Goal: Task Accomplishment & Management: Complete application form

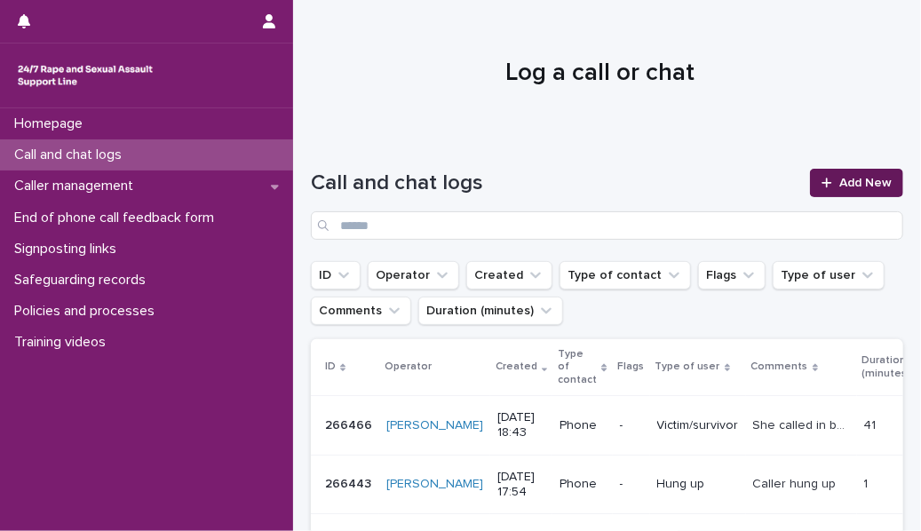
click at [810, 189] on link "Add New" at bounding box center [856, 183] width 93 height 28
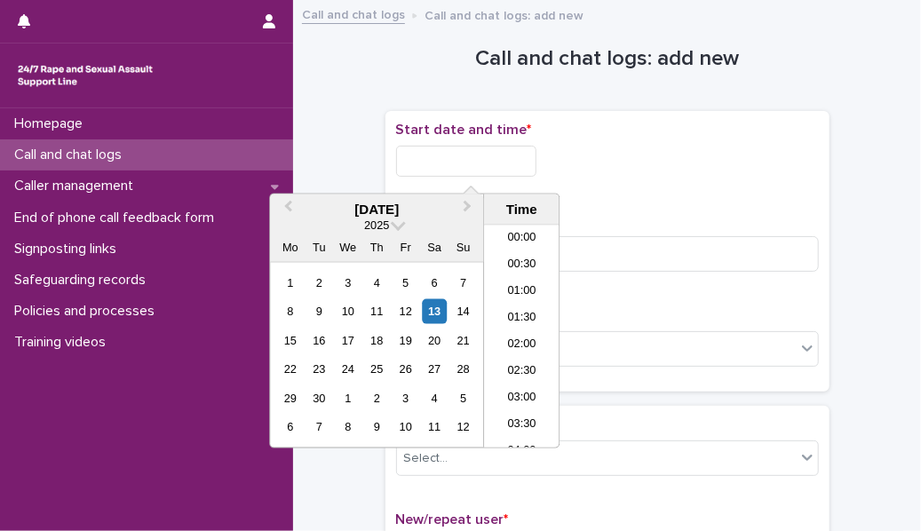
click at [511, 154] on input "text" at bounding box center [466, 161] width 140 height 31
click at [513, 331] on li "20:00" at bounding box center [521, 336] width 75 height 27
type input "**********"
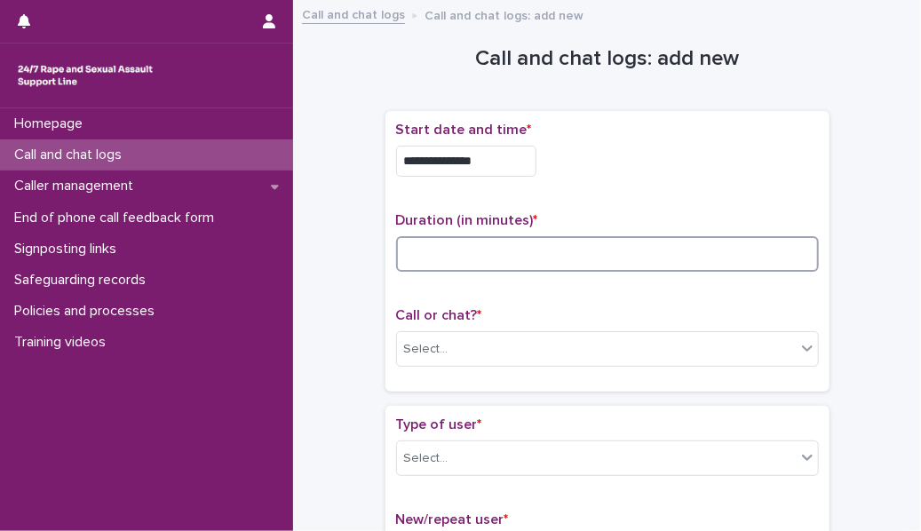
click at [423, 244] on input at bounding box center [607, 254] width 423 height 36
type input "*"
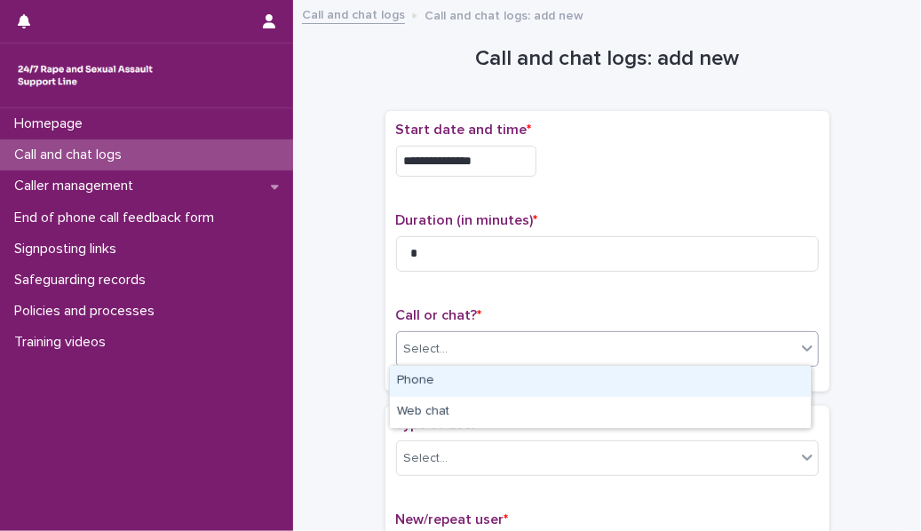
click at [804, 349] on icon at bounding box center [807, 348] width 18 height 18
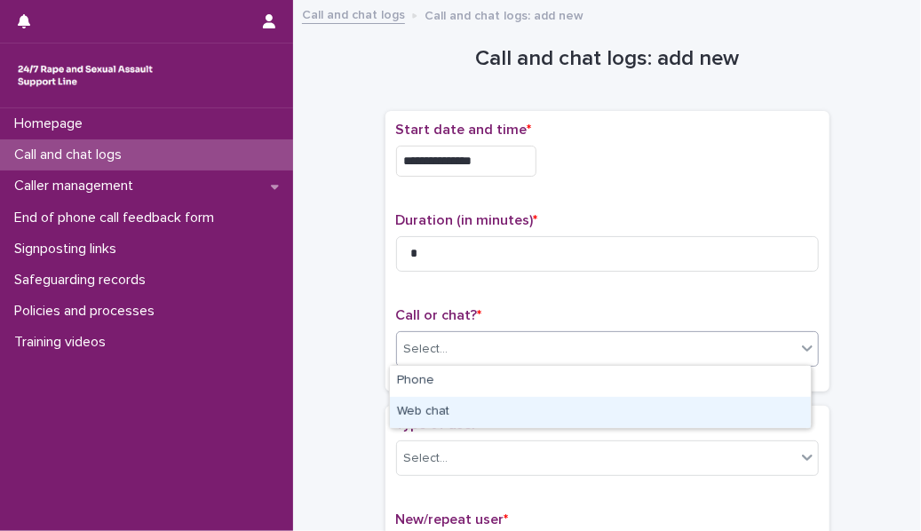
click at [679, 413] on div "Web chat" at bounding box center [600, 412] width 421 height 31
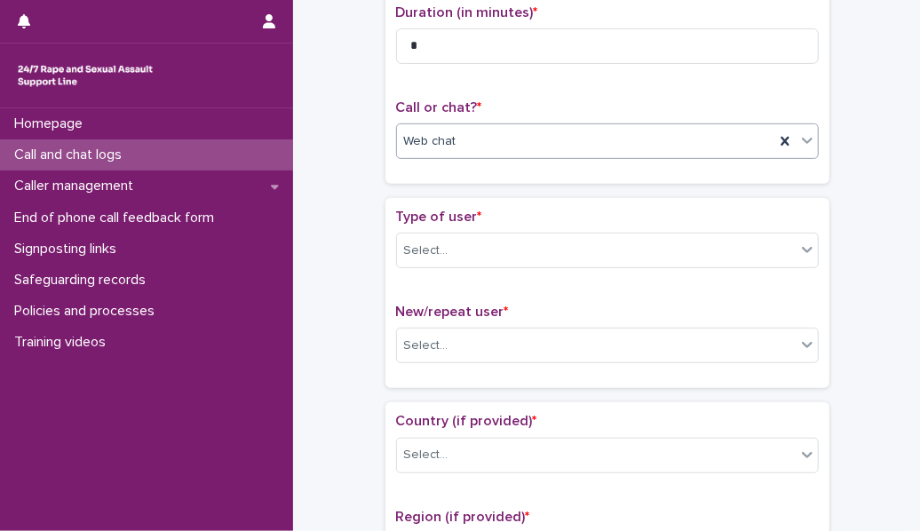
scroll to position [208, 0]
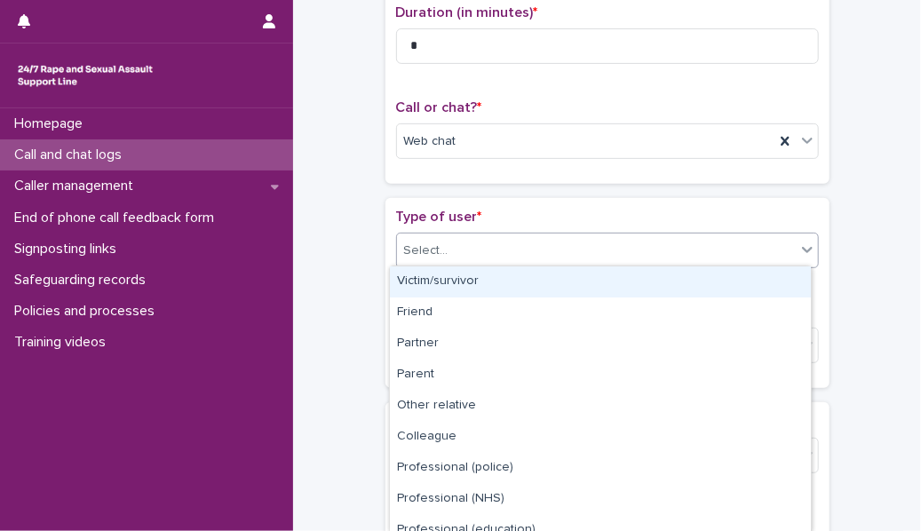
click at [618, 241] on div "Select..." at bounding box center [596, 250] width 399 height 29
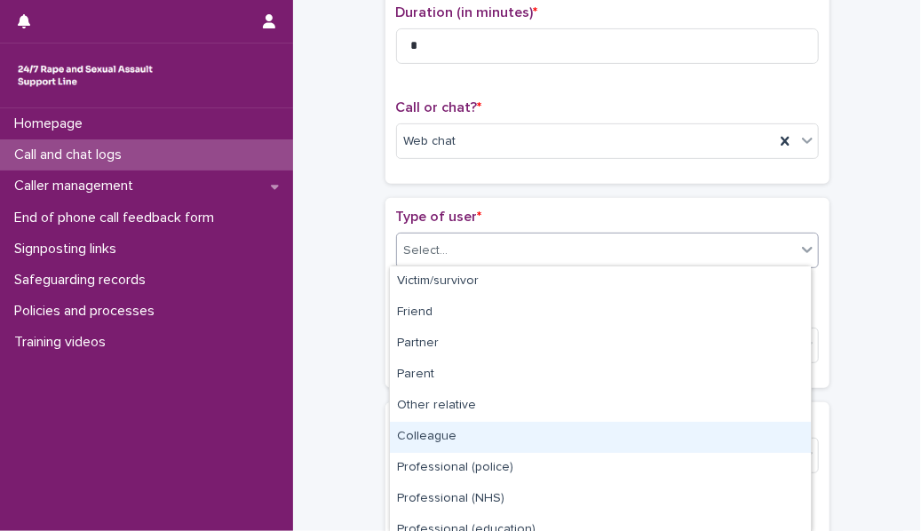
scroll to position [200, 0]
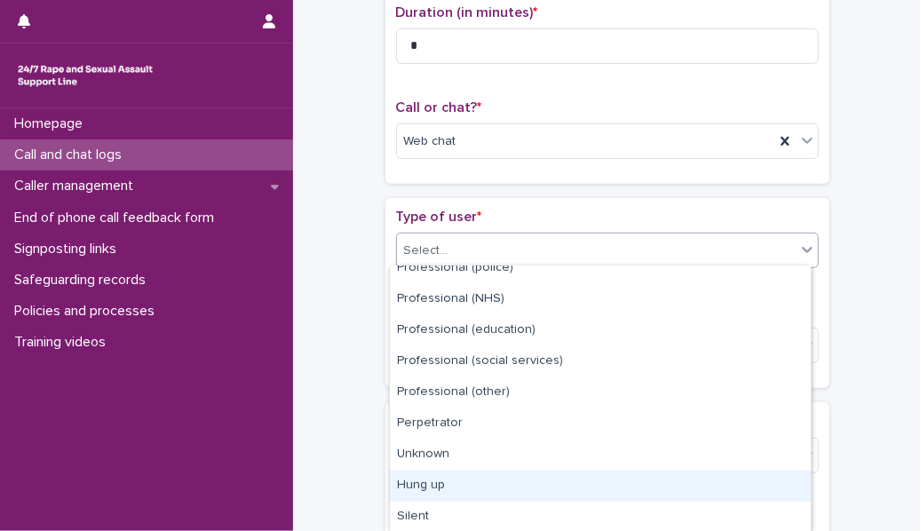
click at [548, 489] on div "Hung up" at bounding box center [600, 486] width 421 height 31
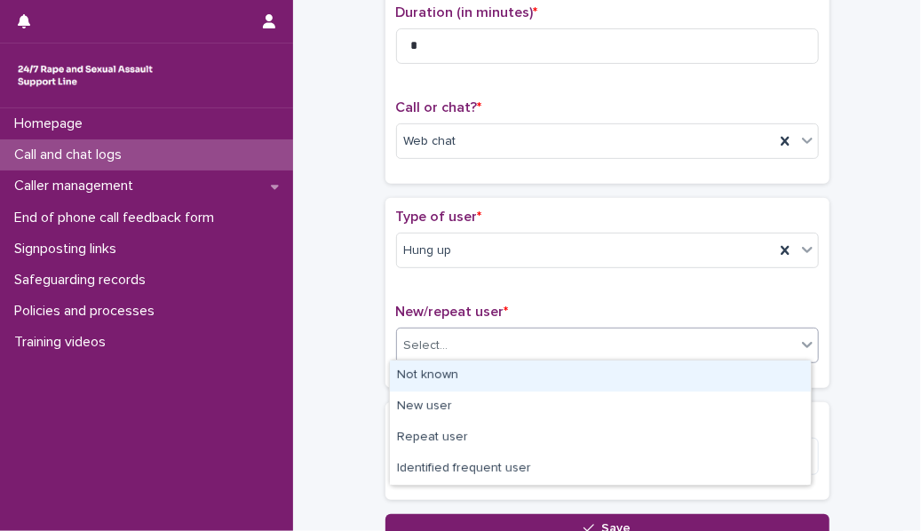
click at [518, 351] on div "Select..." at bounding box center [596, 345] width 399 height 29
click at [509, 378] on div "Not known" at bounding box center [600, 375] width 421 height 31
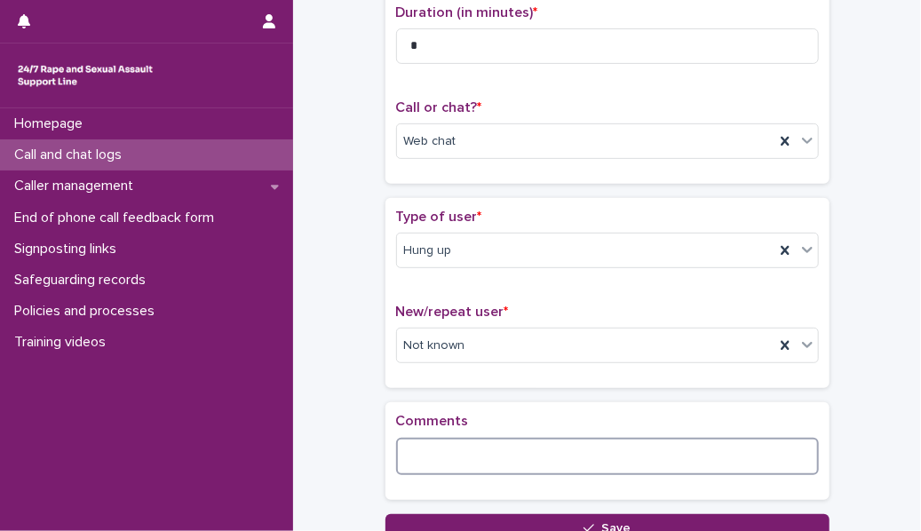
click at [476, 454] on textarea at bounding box center [607, 456] width 423 height 37
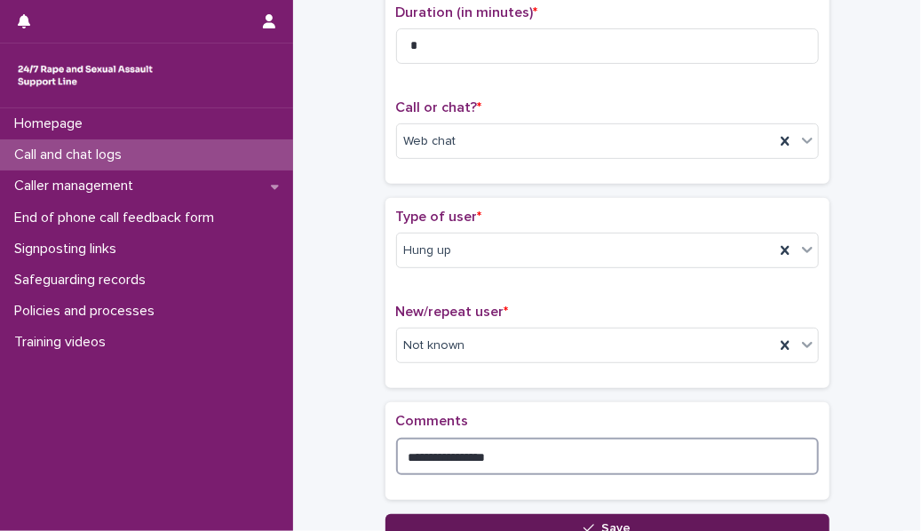
type textarea "**********"
click at [542, 524] on button "Save" at bounding box center [607, 528] width 444 height 28
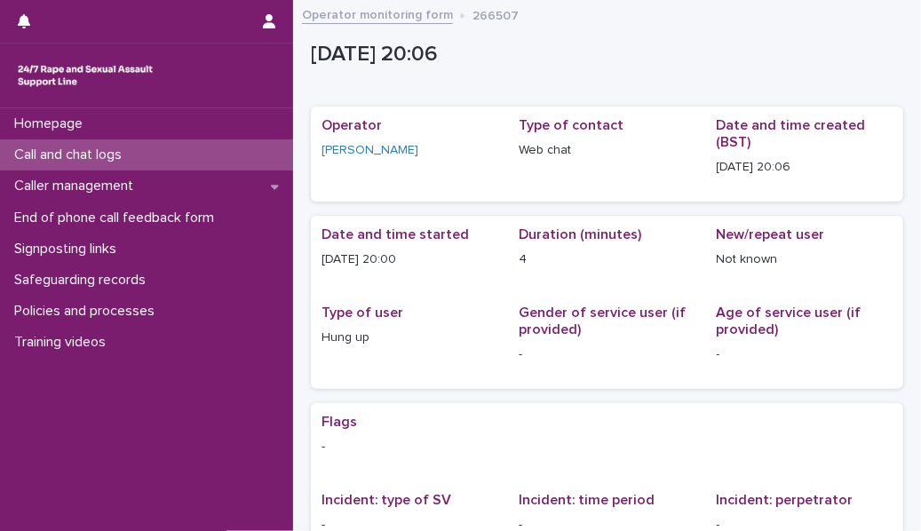
click at [126, 156] on p "Call and chat logs" at bounding box center [71, 154] width 129 height 17
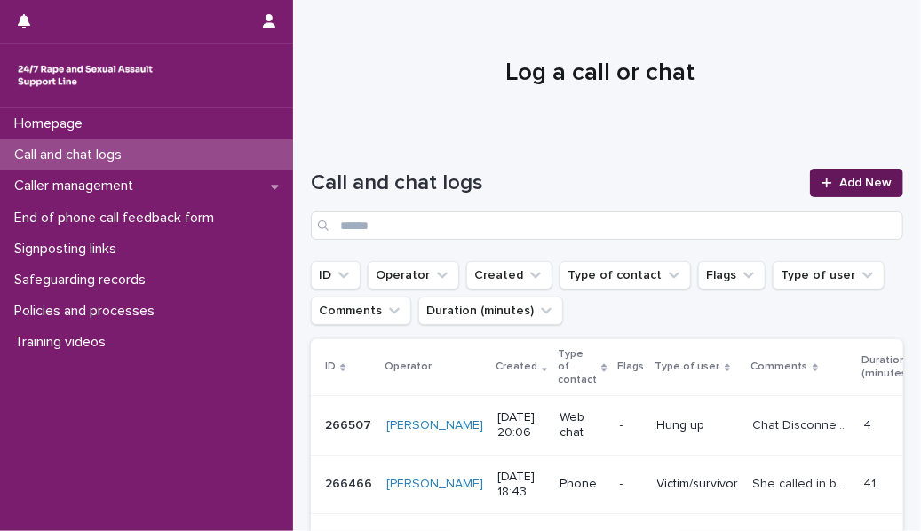
click at [821, 179] on icon at bounding box center [826, 183] width 11 height 12
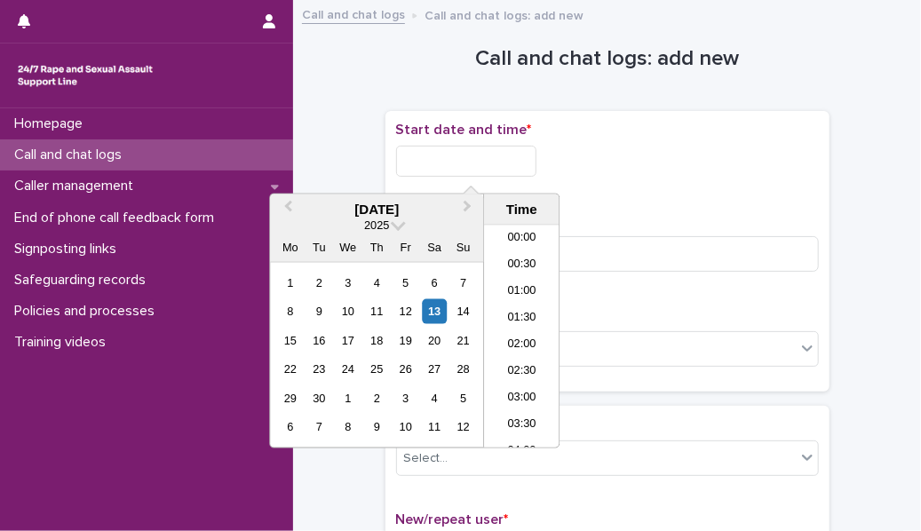
scroll to position [968, 0]
click at [471, 153] on input "text" at bounding box center [466, 161] width 140 height 31
click at [527, 326] on li "20:00" at bounding box center [521, 336] width 75 height 27
type input "**********"
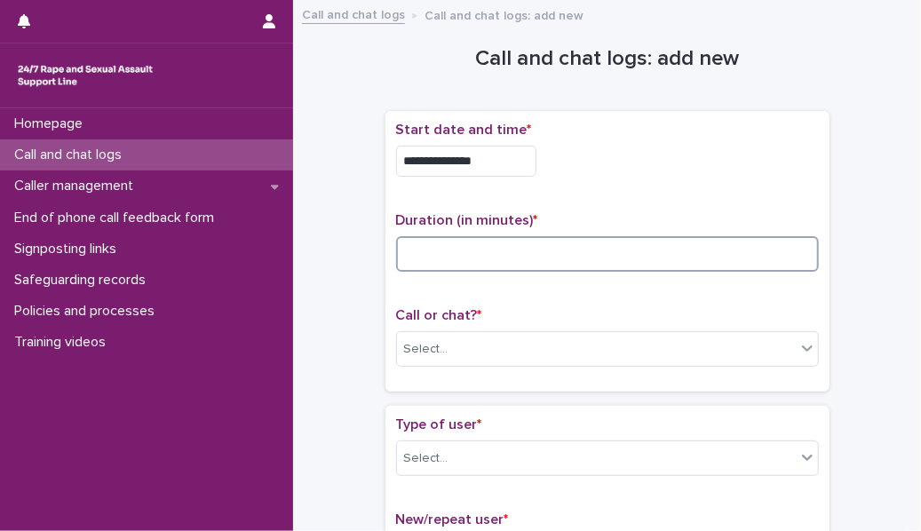
click at [509, 249] on input at bounding box center [607, 254] width 423 height 36
type input "*"
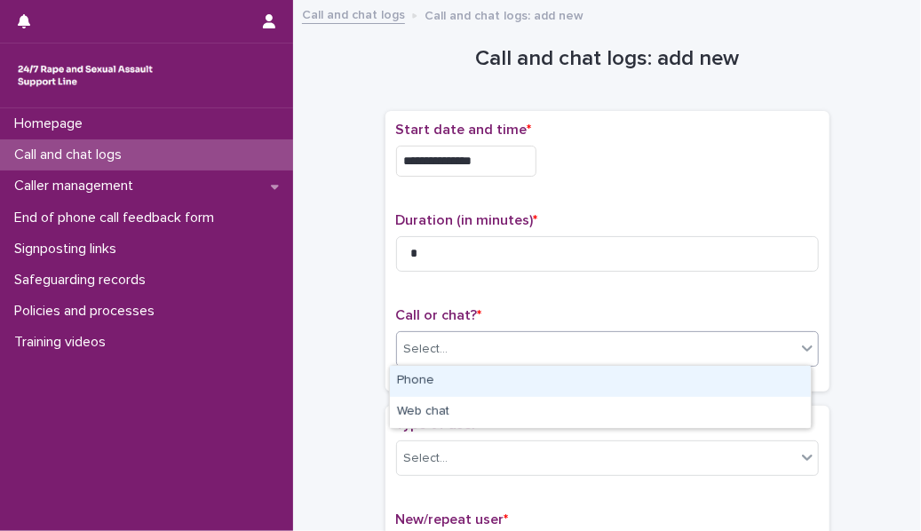
click at [455, 357] on div "Select..." at bounding box center [596, 349] width 399 height 29
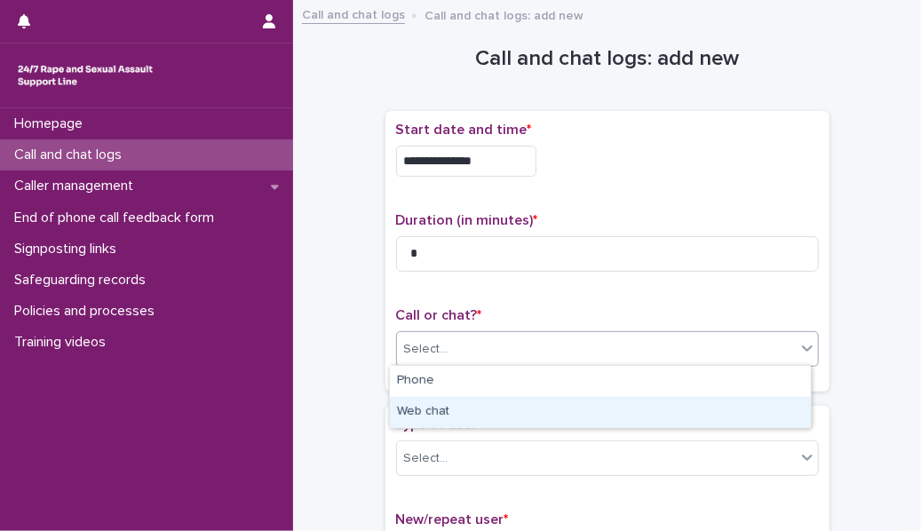
click at [449, 413] on div "Web chat" at bounding box center [600, 412] width 421 height 31
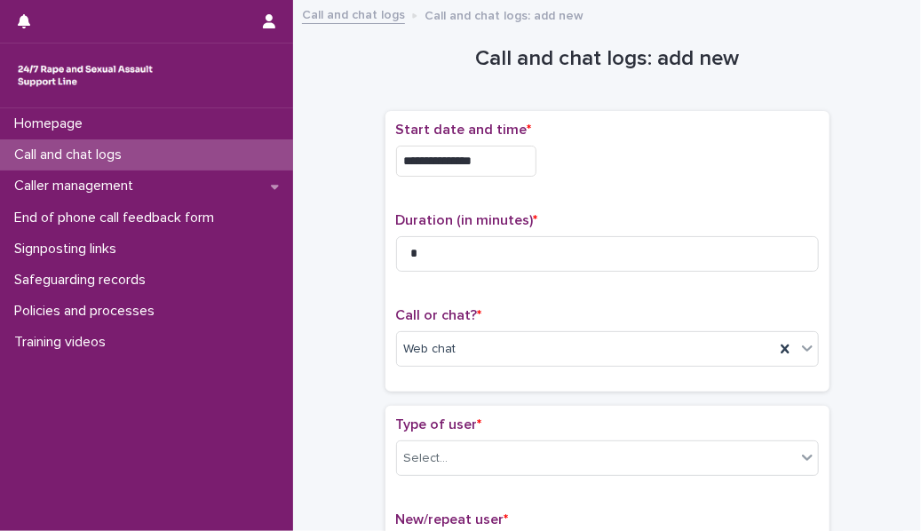
click at [439, 435] on div "Type of user * Select..." at bounding box center [607, 453] width 423 height 74
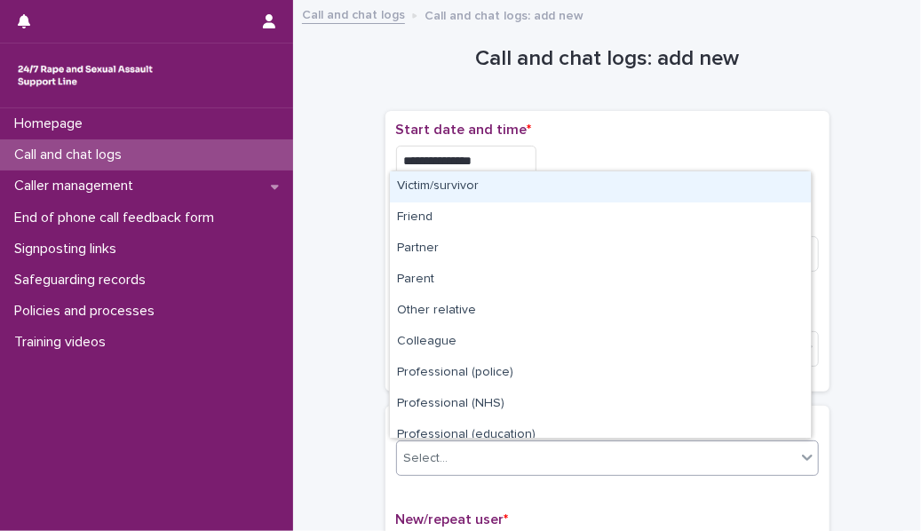
click at [438, 453] on div "Select..." at bounding box center [426, 458] width 44 height 19
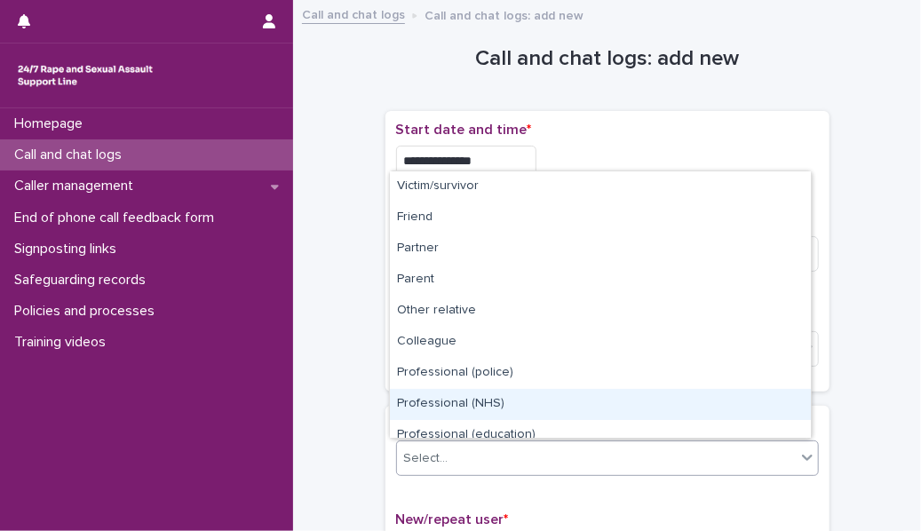
scroll to position [199, 0]
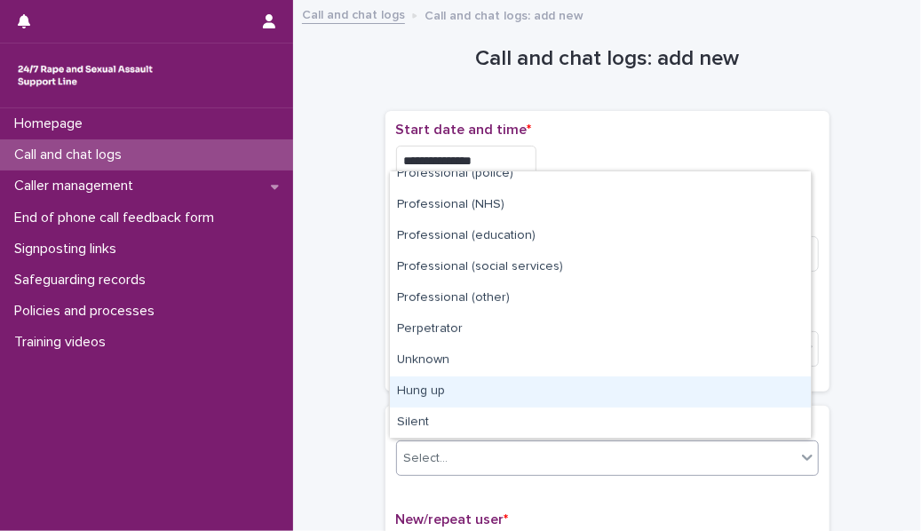
click at [440, 388] on div "Hung up" at bounding box center [600, 391] width 421 height 31
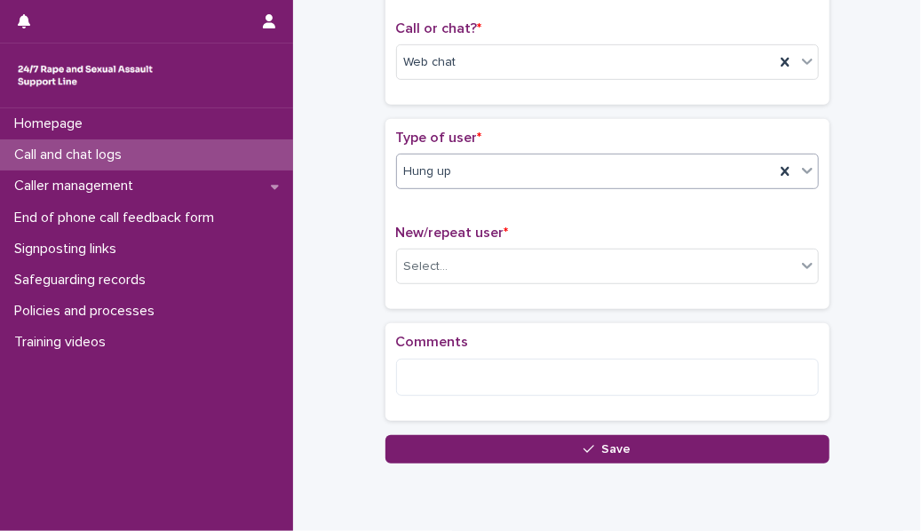
scroll to position [325, 0]
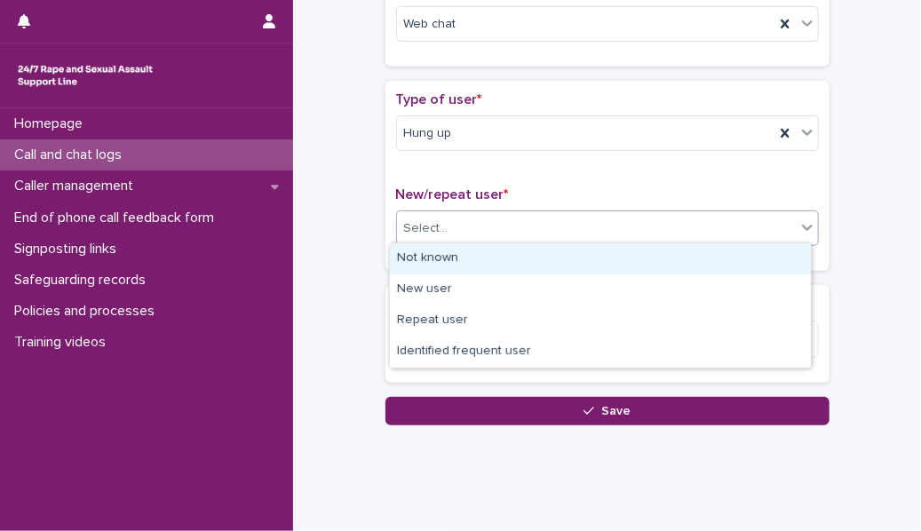
drag, startPoint x: 427, startPoint y: 216, endPoint x: 425, endPoint y: 265, distance: 49.8
click at [425, 265] on body "**********" at bounding box center [460, 265] width 921 height 531
click at [425, 265] on div "Not known" at bounding box center [600, 258] width 421 height 31
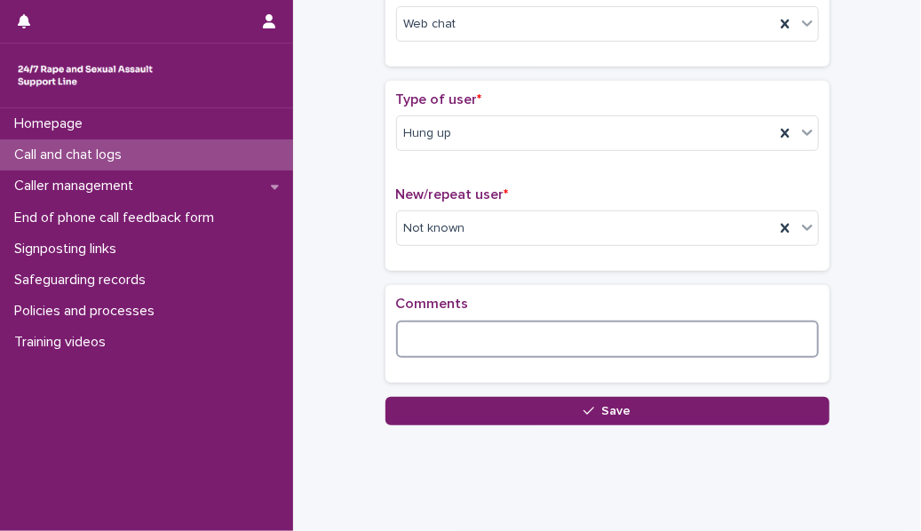
click at [397, 336] on textarea at bounding box center [607, 339] width 423 height 37
type textarea "**********"
click at [463, 422] on div "**********" at bounding box center [607, 78] width 610 height 784
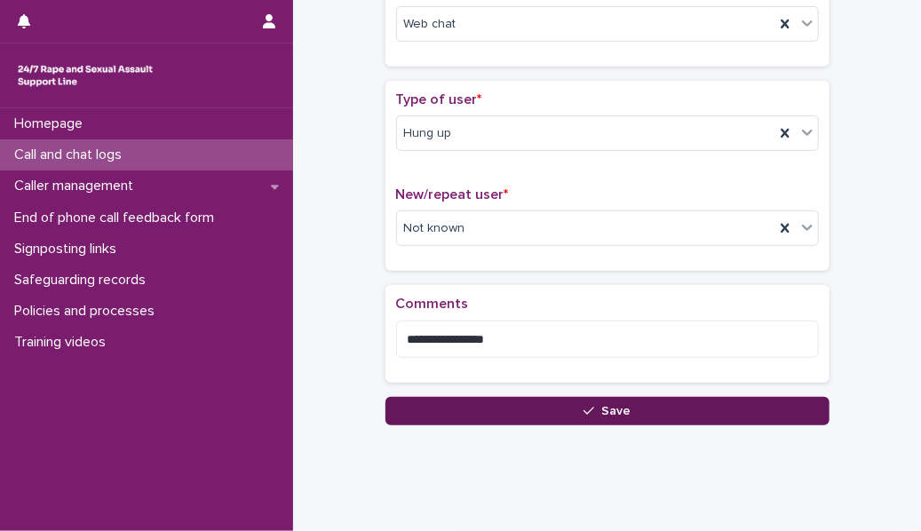
click at [465, 411] on button "Save" at bounding box center [607, 411] width 444 height 28
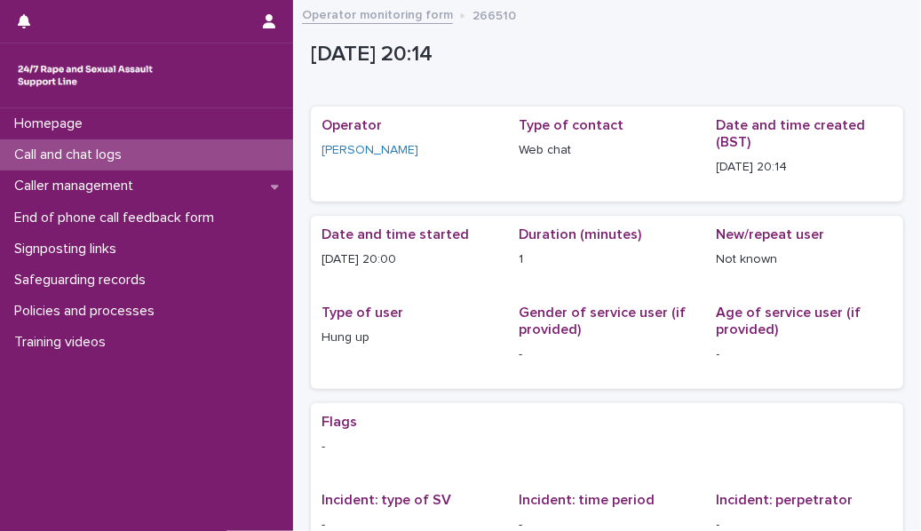
click at [240, 147] on div "Call and chat logs" at bounding box center [146, 154] width 293 height 31
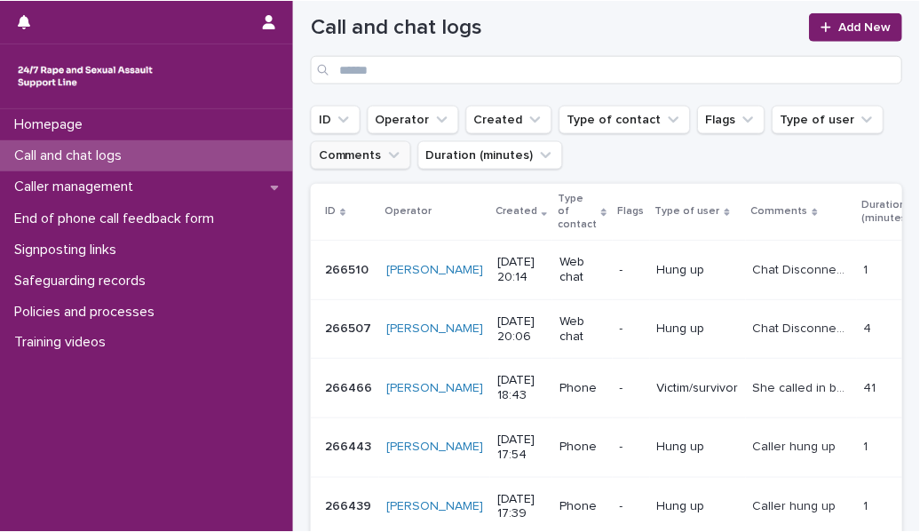
scroll to position [157, 0]
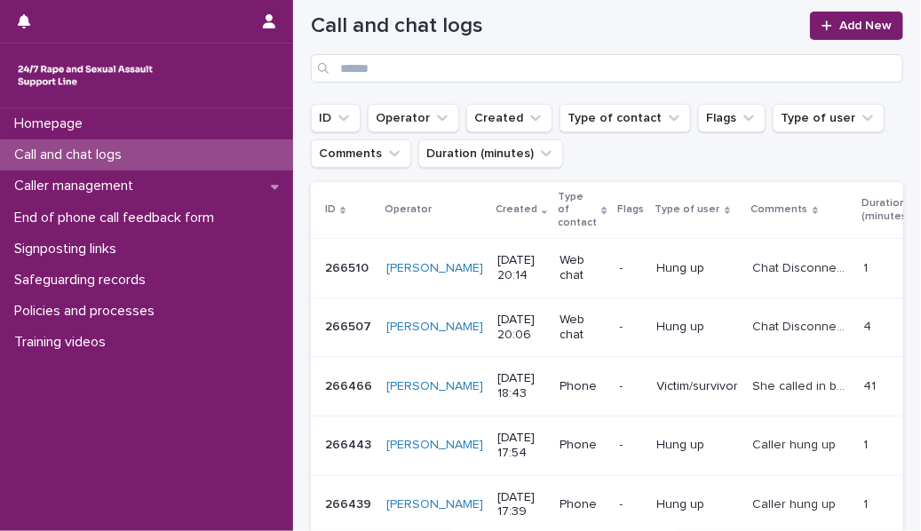
click at [244, 388] on div "Homepage Call and chat logs Caller management End of phone call feedback form S…" at bounding box center [146, 319] width 293 height 423
